Goal: Task Accomplishment & Management: Manage account settings

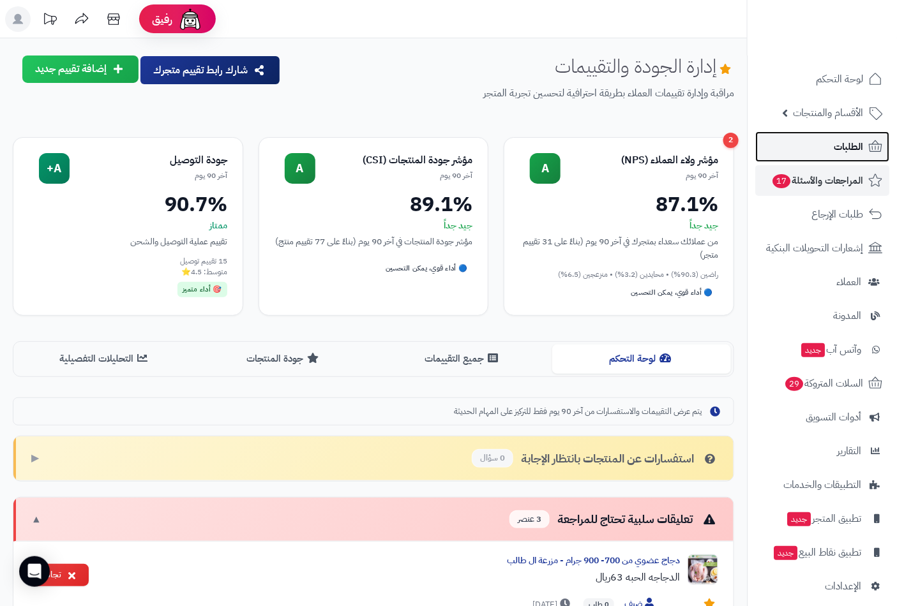
click at [845, 146] on span "الطلبات" at bounding box center [848, 147] width 29 height 18
click at [852, 140] on span "الطلبات" at bounding box center [848, 147] width 29 height 18
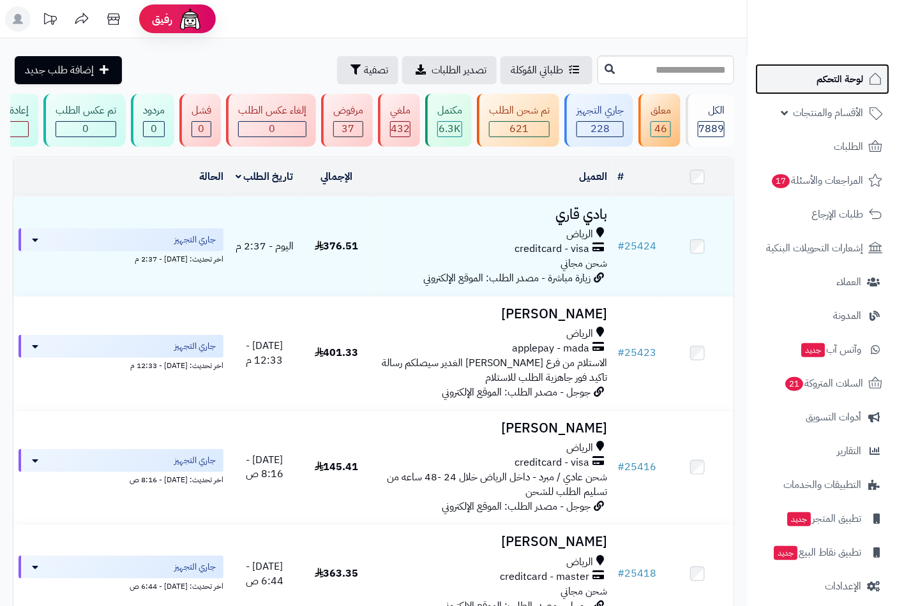
click at [841, 80] on span "لوحة التحكم" at bounding box center [839, 79] width 47 height 18
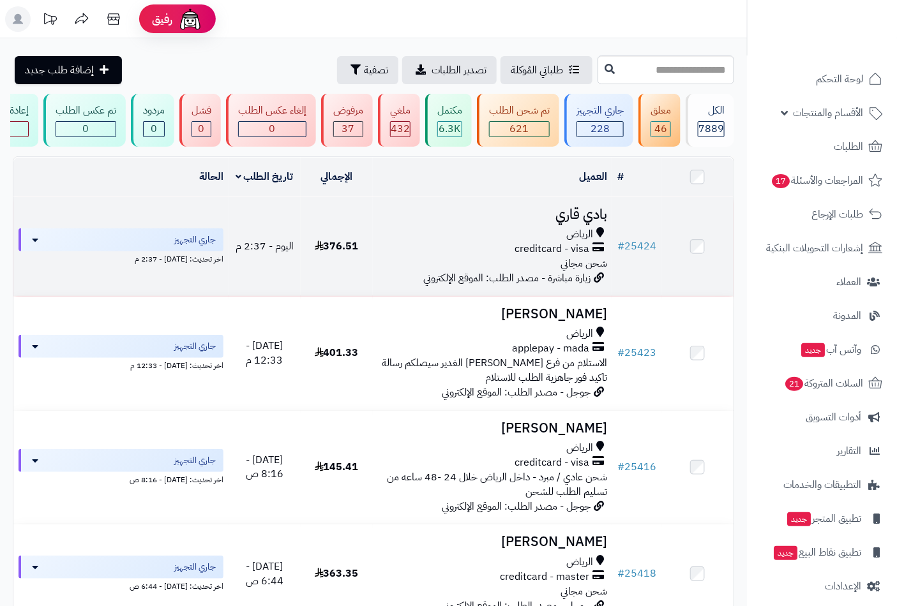
click at [590, 238] on span "الرياض" at bounding box center [579, 234] width 27 height 15
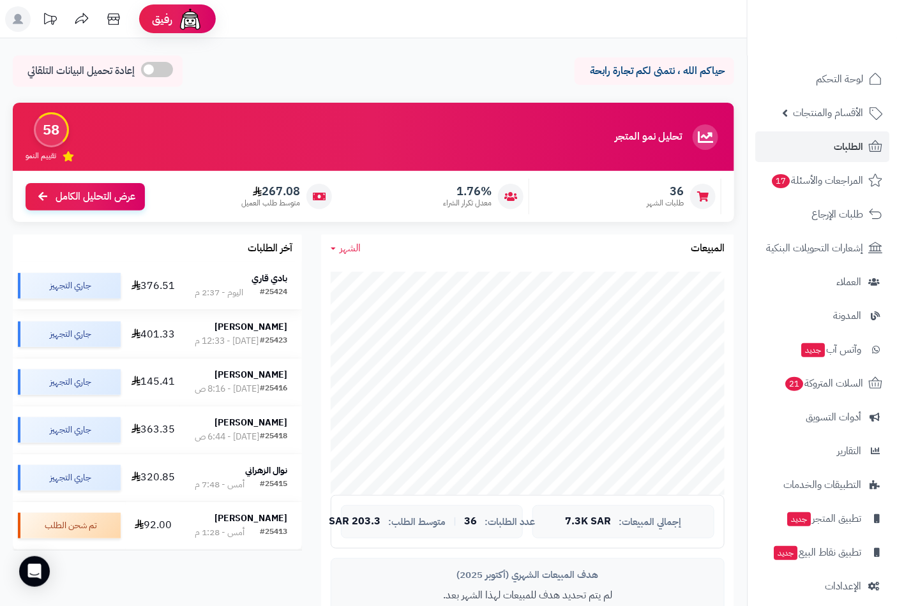
click at [244, 278] on div "بادي قاري" at bounding box center [241, 279] width 93 height 13
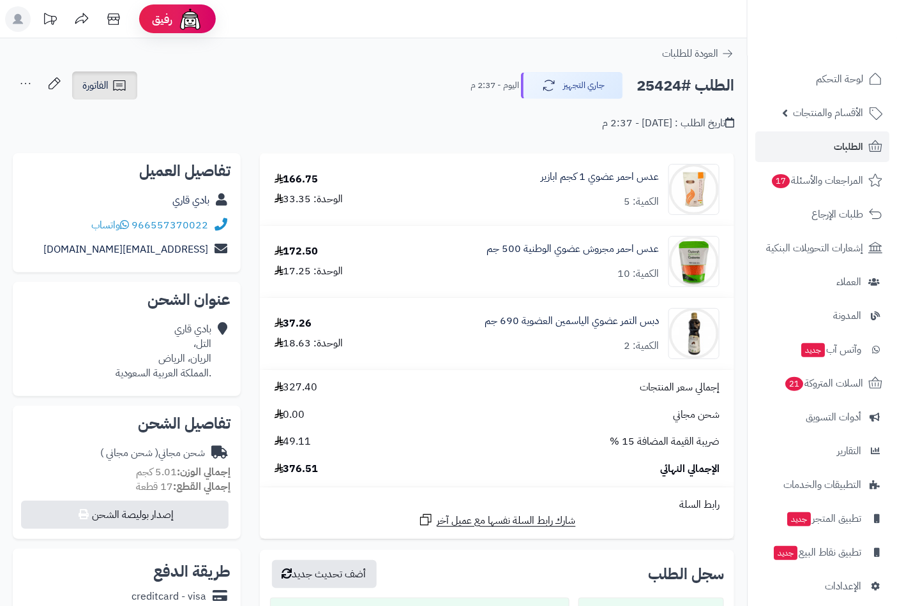
click at [118, 89] on icon at bounding box center [119, 85] width 15 height 15
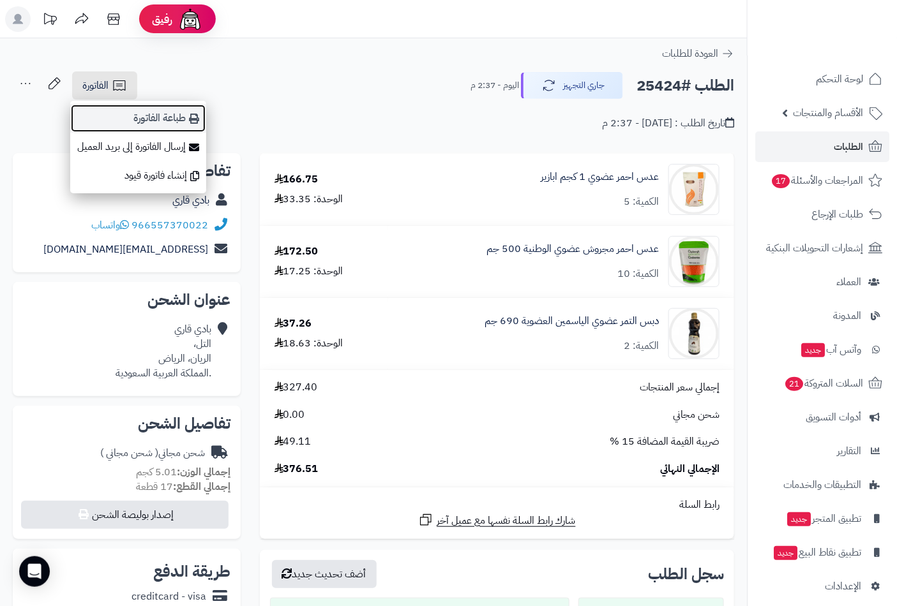
click at [192, 110] on link "طباعة الفاتورة" at bounding box center [138, 118] width 136 height 29
